Goal: Transaction & Acquisition: Purchase product/service

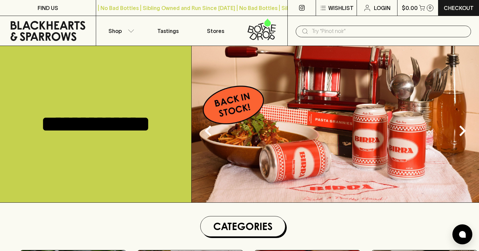
click at [392, 30] on input "text" at bounding box center [388, 31] width 154 height 11
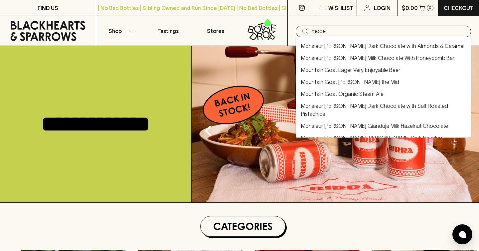
type input "mode"
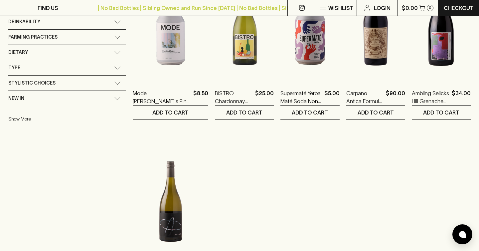
scroll to position [170, 0]
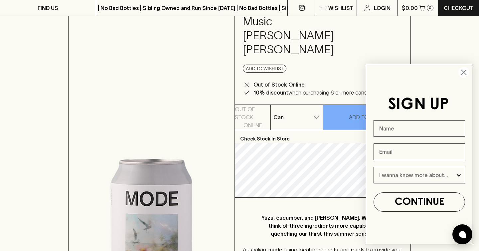
click at [465, 72] on circle "Close dialog" at bounding box center [463, 72] width 11 height 11
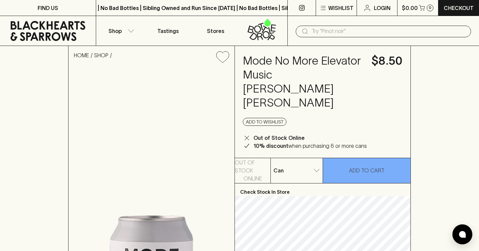
click at [343, 34] on input "text" at bounding box center [388, 31] width 154 height 11
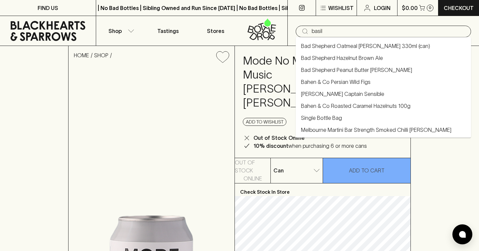
type input "basil"
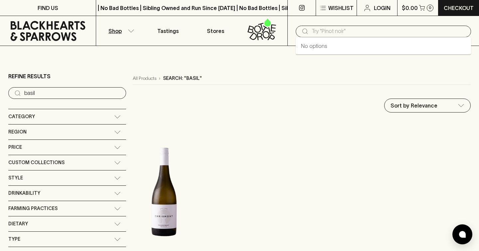
click at [352, 32] on input "text" at bounding box center [388, 31] width 154 height 11
type input "b"
